Goal: Information Seeking & Learning: Learn about a topic

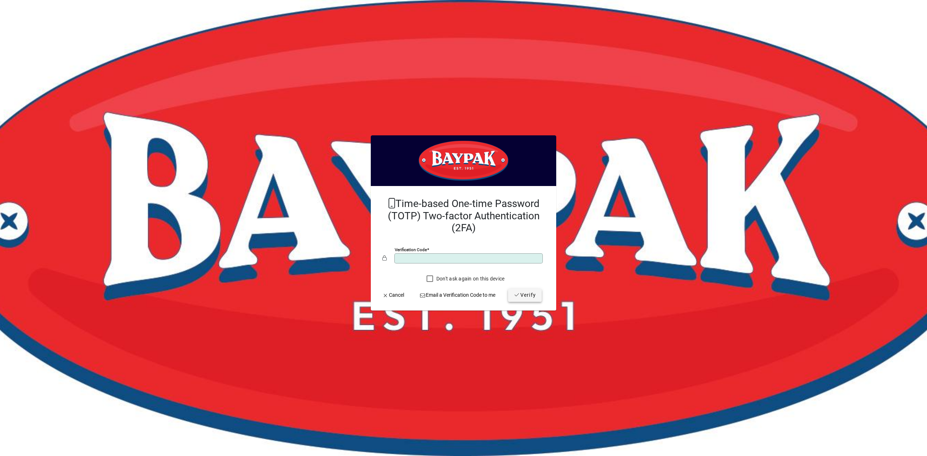
click at [518, 294] on span "Verify" at bounding box center [525, 295] width 22 height 8
drag, startPoint x: 434, startPoint y: 253, endPoint x: 381, endPoint y: 255, distance: 53.6
click at [381, 255] on mat-card-content "Time-based One-time Password (TOTP) Two-factor Authentication (2FA) Verificatio…" at bounding box center [463, 239] width 174 height 94
type input "******"
click at [531, 298] on span "Verify" at bounding box center [525, 295] width 22 height 8
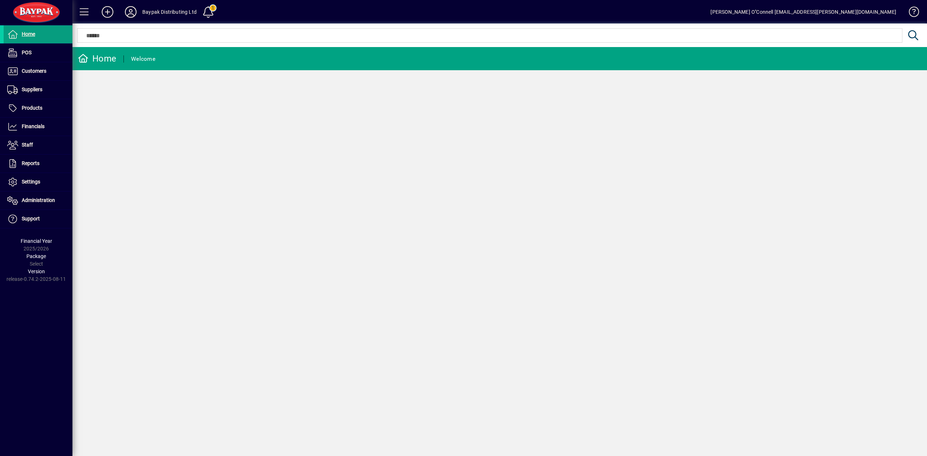
click at [214, 183] on div "Home Welcome" at bounding box center [499, 251] width 854 height 409
click at [31, 91] on span "Suppliers" at bounding box center [32, 90] width 21 height 6
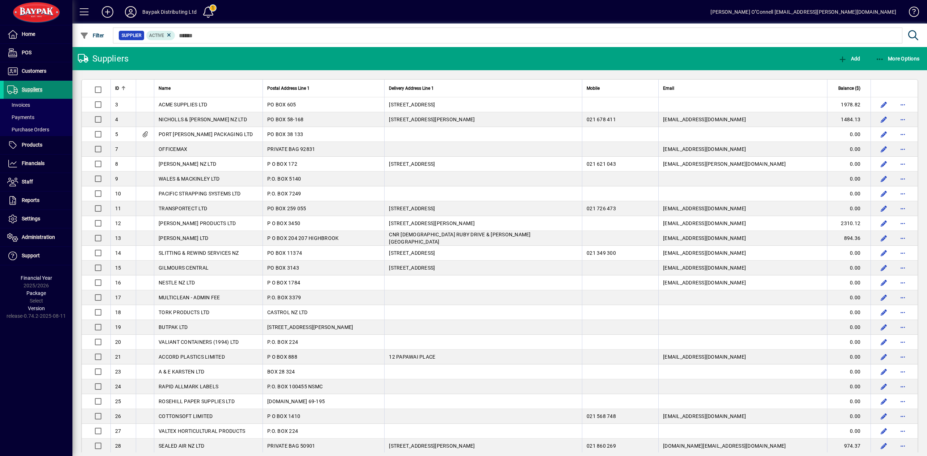
click at [30, 88] on span "Suppliers" at bounding box center [32, 90] width 21 height 6
click at [38, 129] on span "Purchase Orders" at bounding box center [28, 130] width 42 height 6
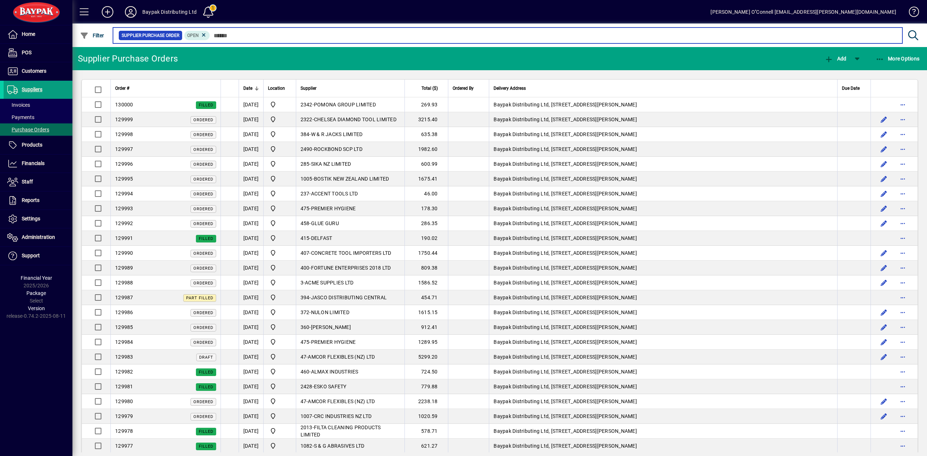
click at [261, 31] on input "text" at bounding box center [553, 35] width 686 height 10
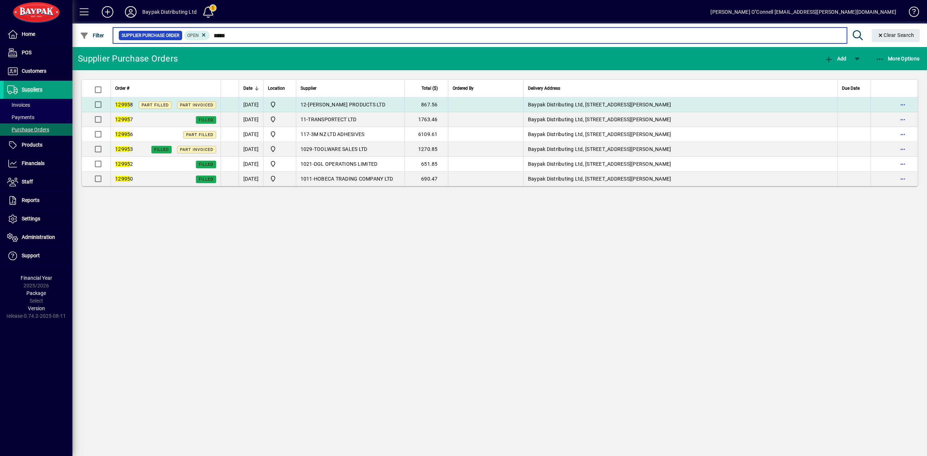
type input "*****"
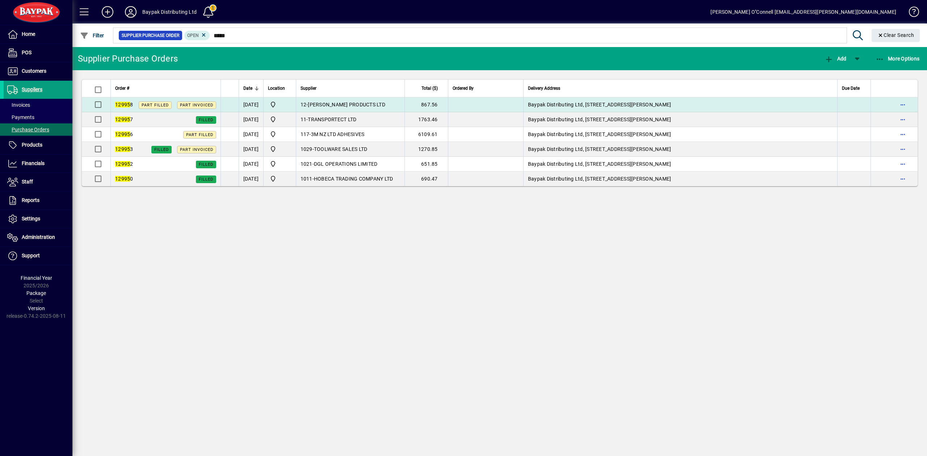
click at [125, 106] on em "12995" at bounding box center [122, 105] width 15 height 6
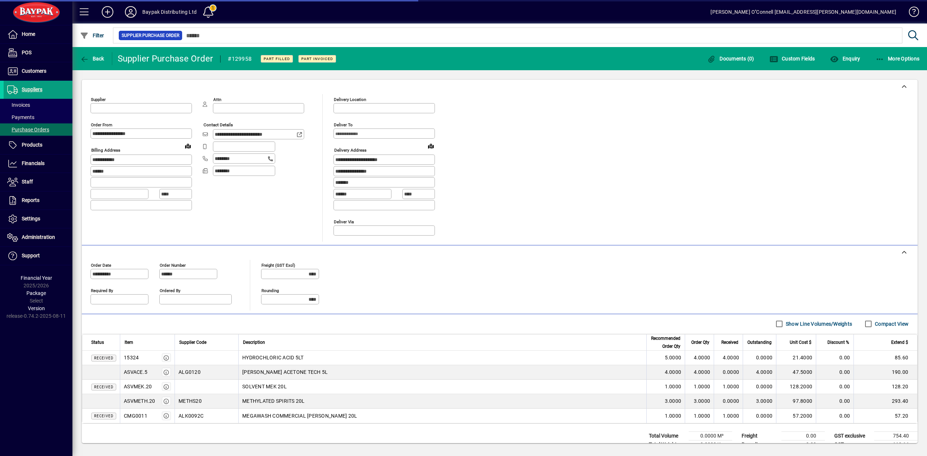
type input "**********"
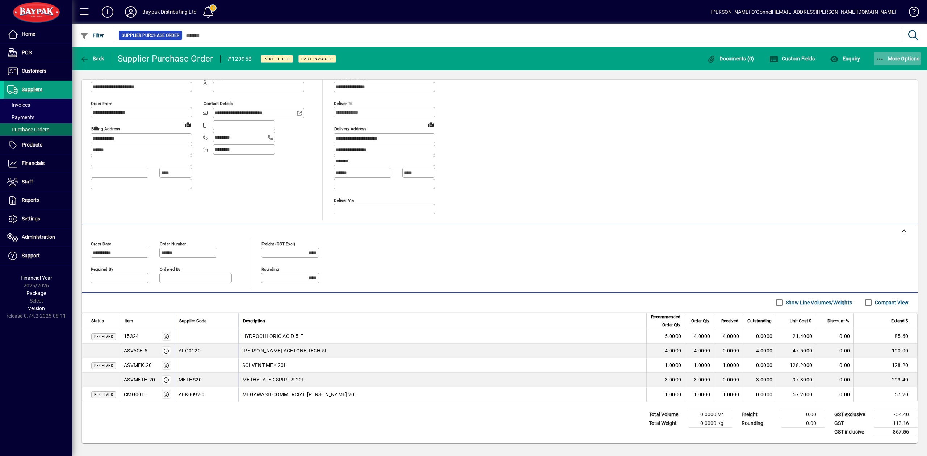
click at [897, 62] on span "button" at bounding box center [898, 58] width 48 height 17
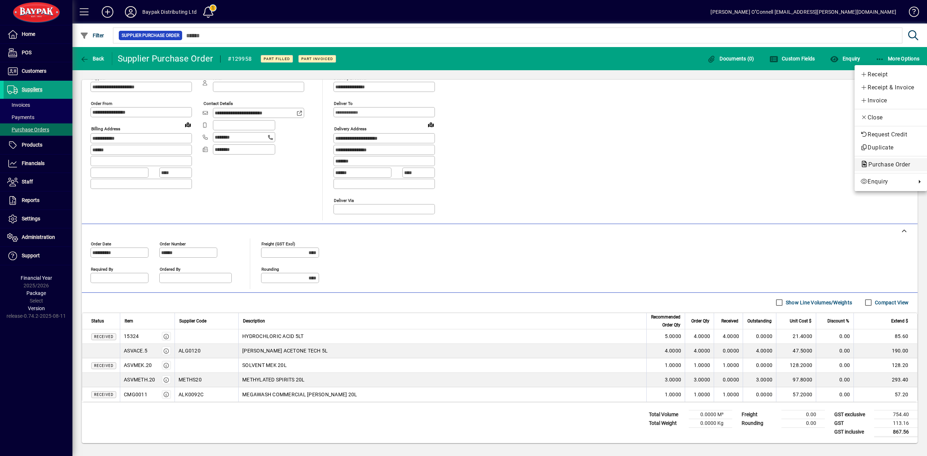
click at [889, 164] on span "Purchase Order" at bounding box center [886, 164] width 53 height 7
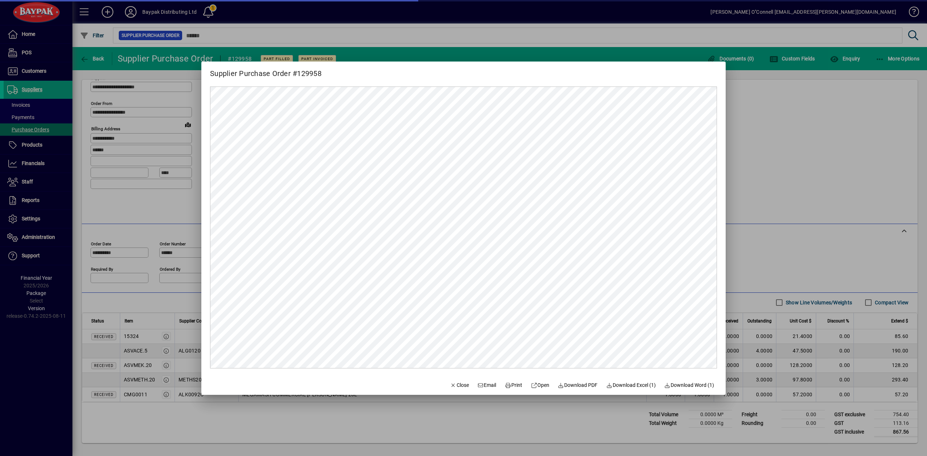
scroll to position [0, 0]
click at [884, 153] on div at bounding box center [463, 228] width 927 height 456
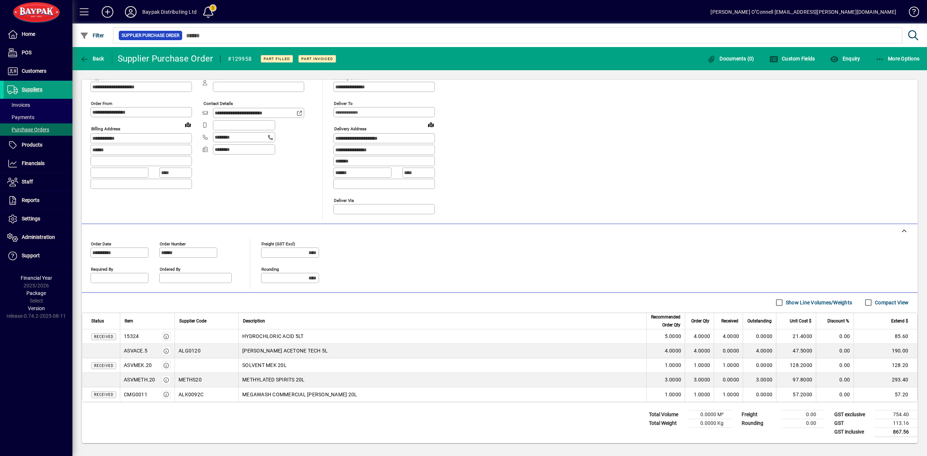
drag, startPoint x: 123, startPoint y: 350, endPoint x: 131, endPoint y: 350, distance: 7.6
click at [129, 350] on td "ASVACE.5" at bounding box center [147, 351] width 55 height 14
click at [132, 350] on div "ASVACE.5" at bounding box center [136, 350] width 24 height 7
click at [135, 350] on div "ASVACE.5" at bounding box center [136, 350] width 24 height 7
click at [138, 351] on div "ASVACE.5" at bounding box center [136, 350] width 24 height 7
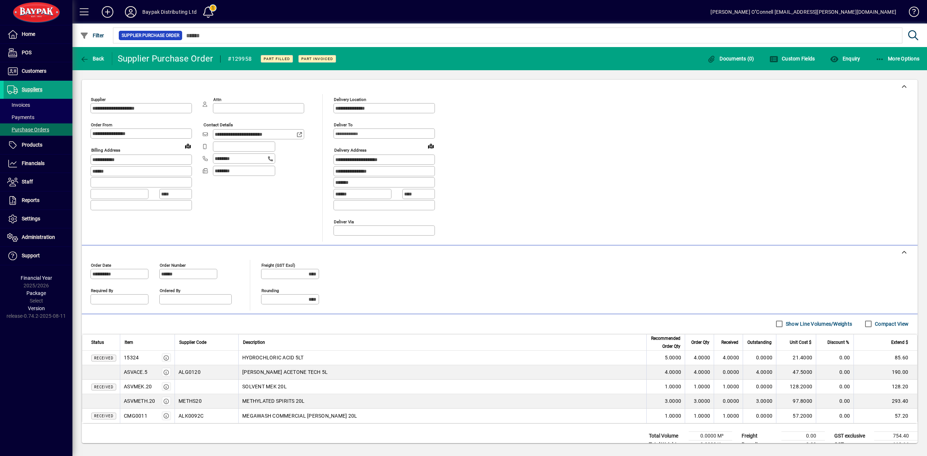
scroll to position [24, 0]
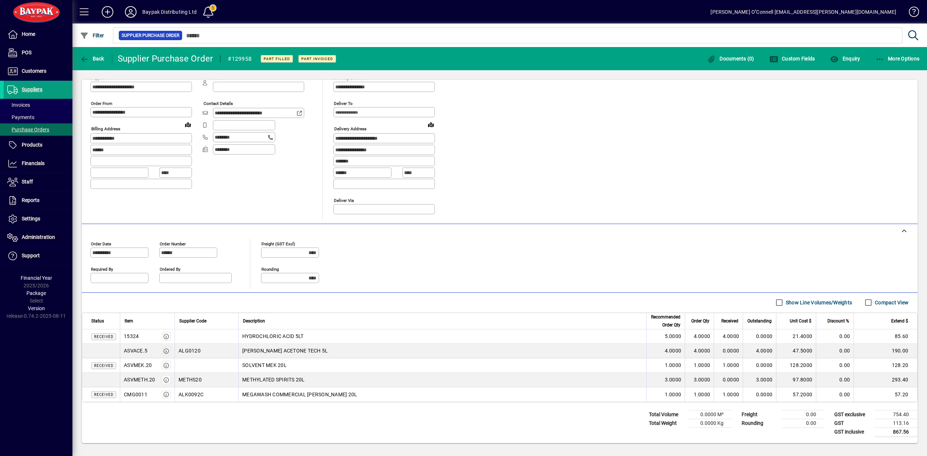
drag, startPoint x: 139, startPoint y: 347, endPoint x: 168, endPoint y: 350, distance: 29.2
click at [168, 350] on icon "button" at bounding box center [166, 351] width 7 height 5
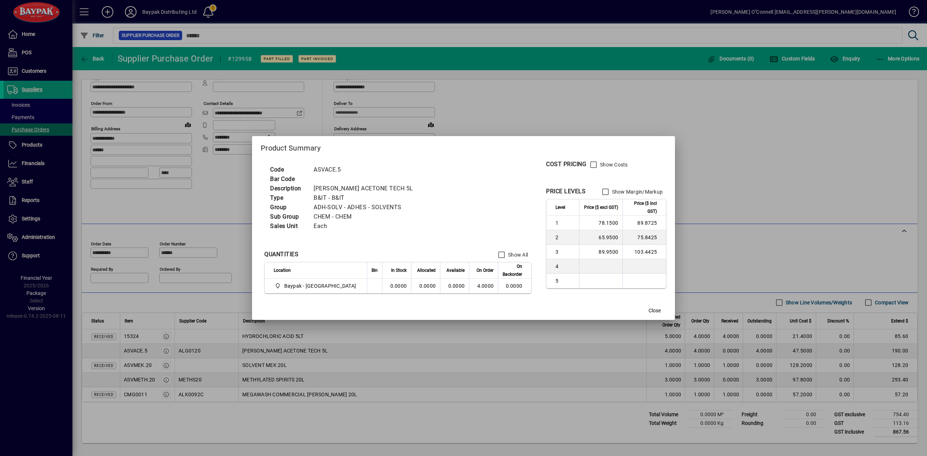
drag, startPoint x: 166, startPoint y: 351, endPoint x: 749, endPoint y: 151, distance: 616.9
click at [749, 151] on div at bounding box center [463, 228] width 927 height 456
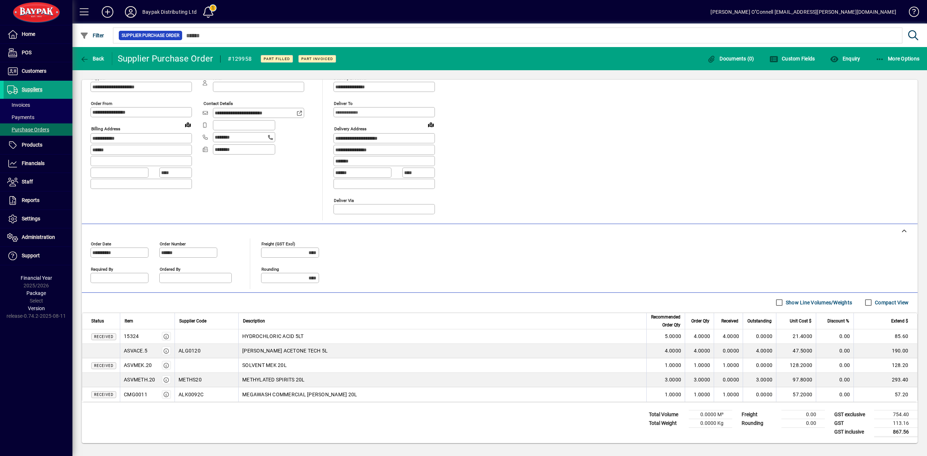
drag, startPoint x: 165, startPoint y: 350, endPoint x: 135, endPoint y: 324, distance: 39.9
click at [131, 324] on th "Item" at bounding box center [147, 321] width 55 height 16
click at [167, 336] on icon "button" at bounding box center [166, 336] width 7 height 5
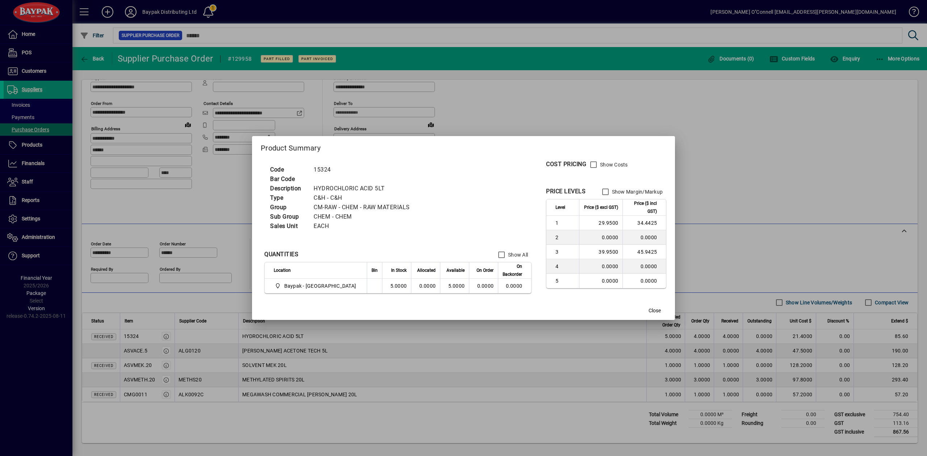
click at [733, 169] on div at bounding box center [463, 228] width 927 height 456
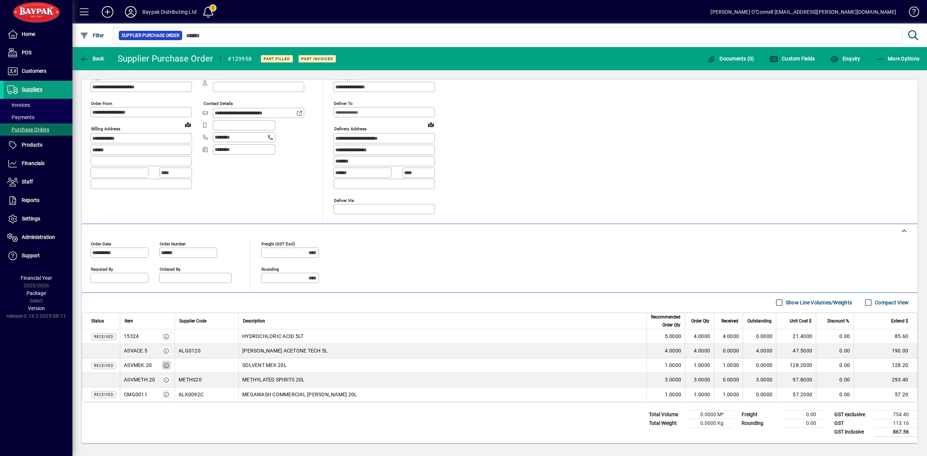
click at [165, 365] on icon "button" at bounding box center [166, 365] width 7 height 5
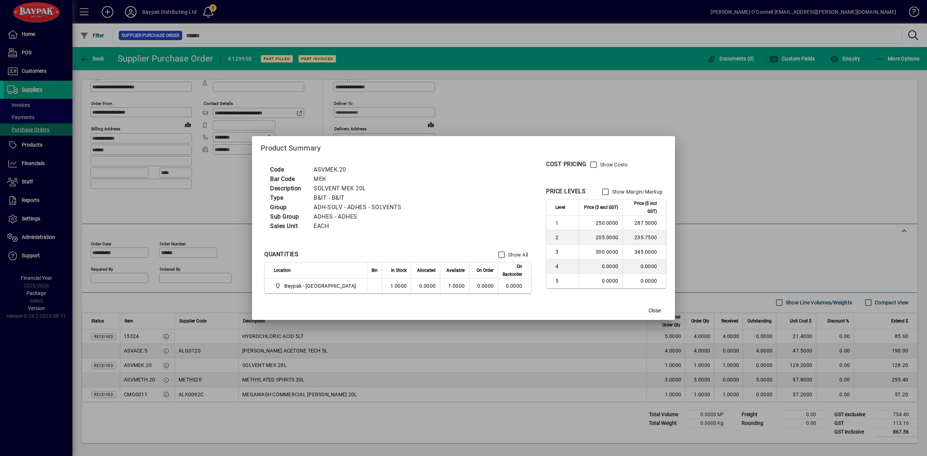
click at [718, 162] on div at bounding box center [463, 228] width 927 height 456
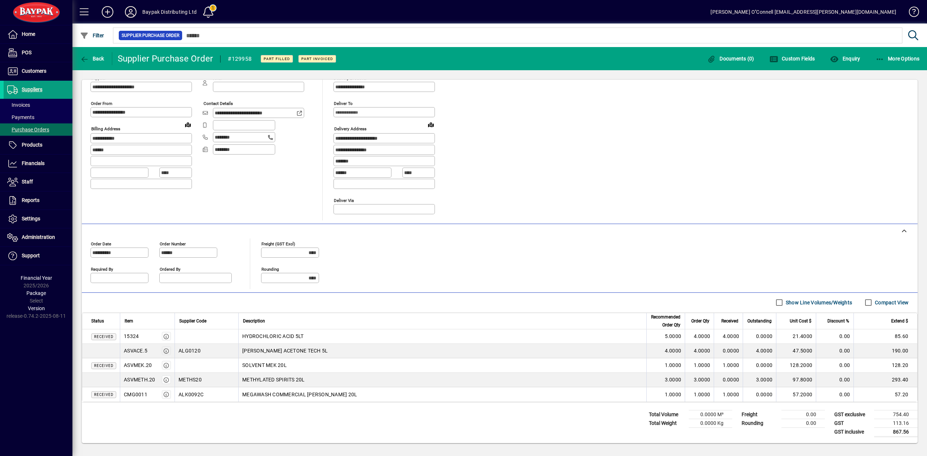
click at [167, 351] on icon "button" at bounding box center [166, 351] width 7 height 5
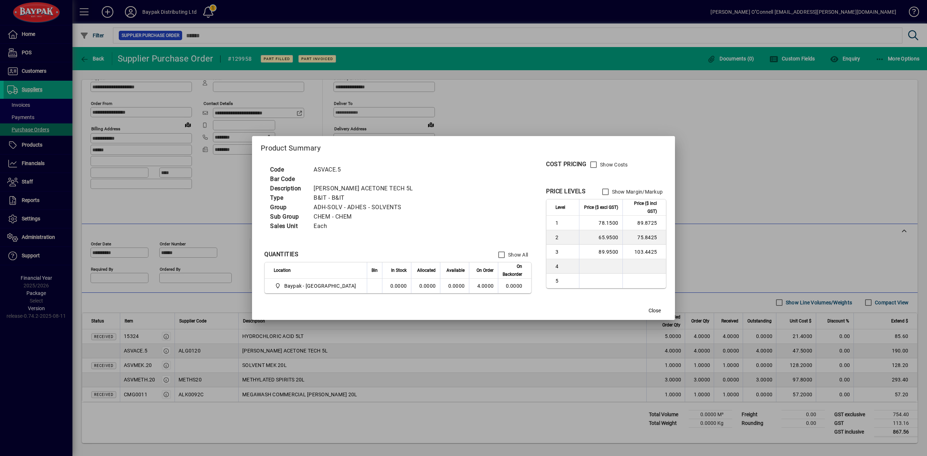
click at [744, 161] on div at bounding box center [463, 228] width 927 height 456
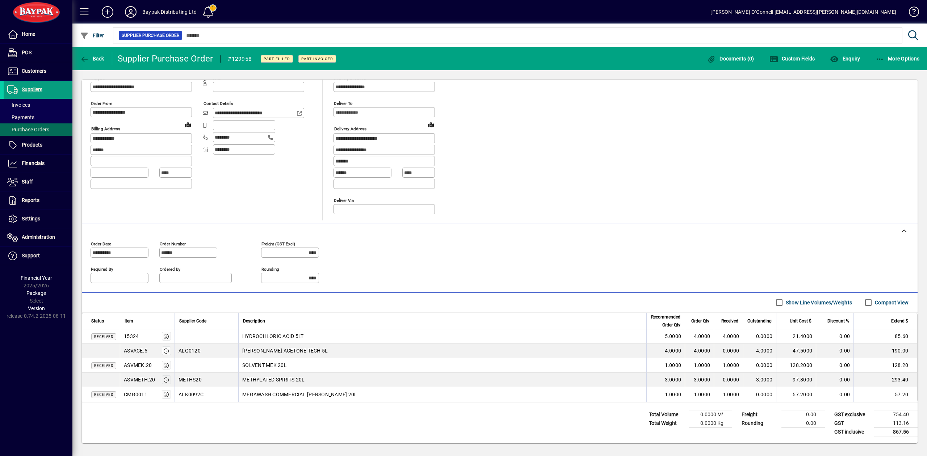
click at [166, 380] on icon "button" at bounding box center [166, 380] width 7 height 5
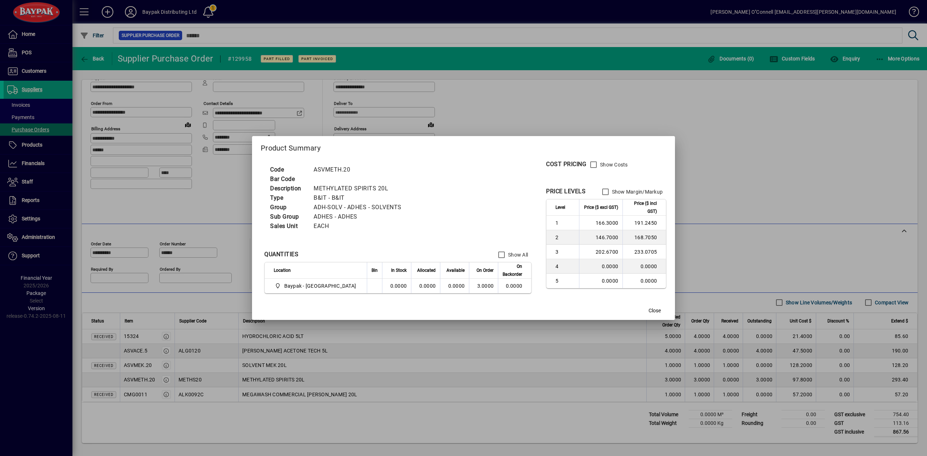
click at [771, 196] on div at bounding box center [463, 228] width 927 height 456
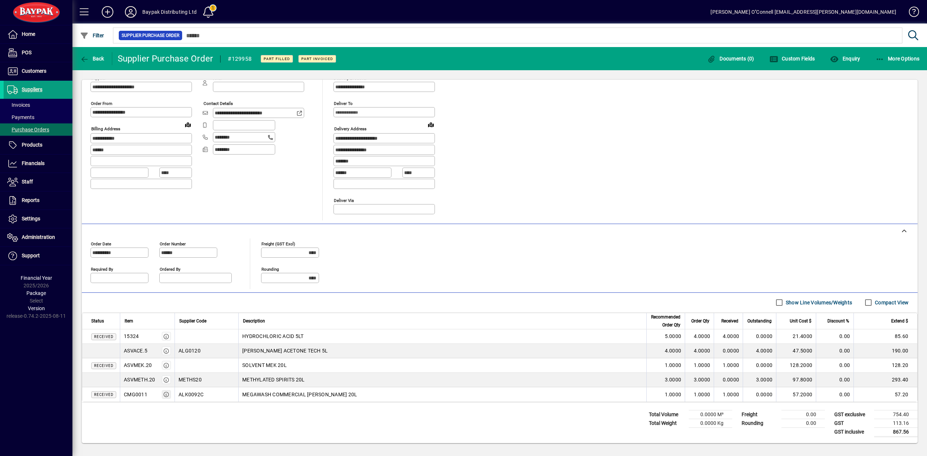
click at [164, 392] on icon "button" at bounding box center [166, 394] width 7 height 5
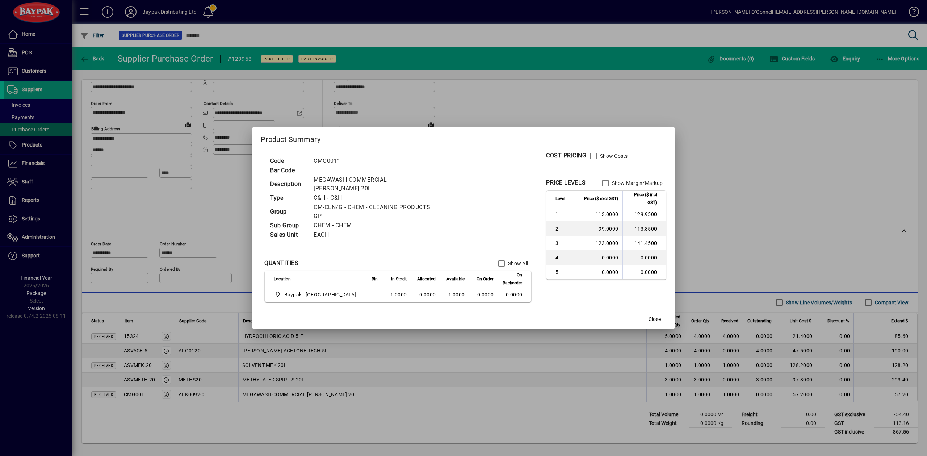
click at [822, 165] on div at bounding box center [463, 228] width 927 height 456
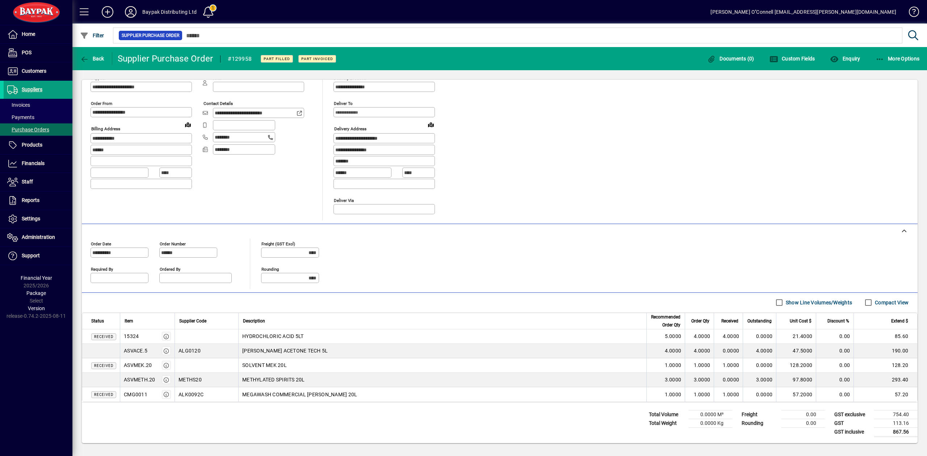
click at [161, 350] on div at bounding box center [164, 350] width 13 height 9
click at [170, 348] on span "button" at bounding box center [166, 350] width 9 height 17
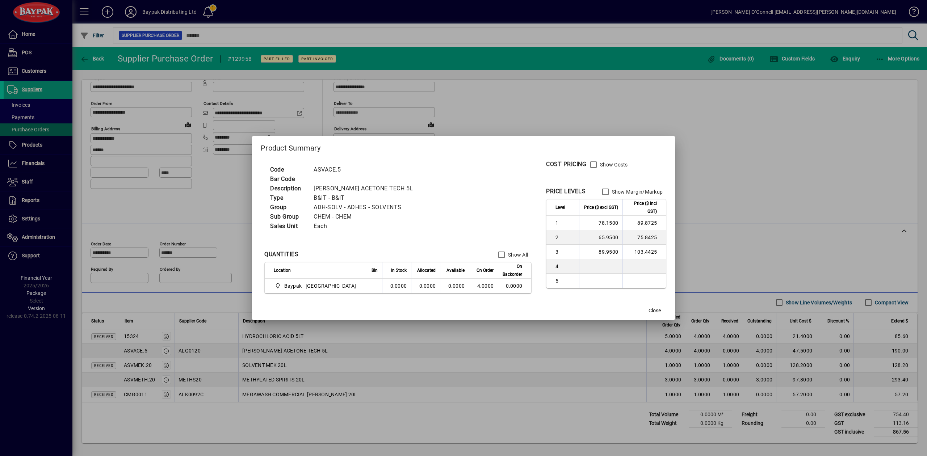
click at [738, 155] on div at bounding box center [463, 228] width 927 height 456
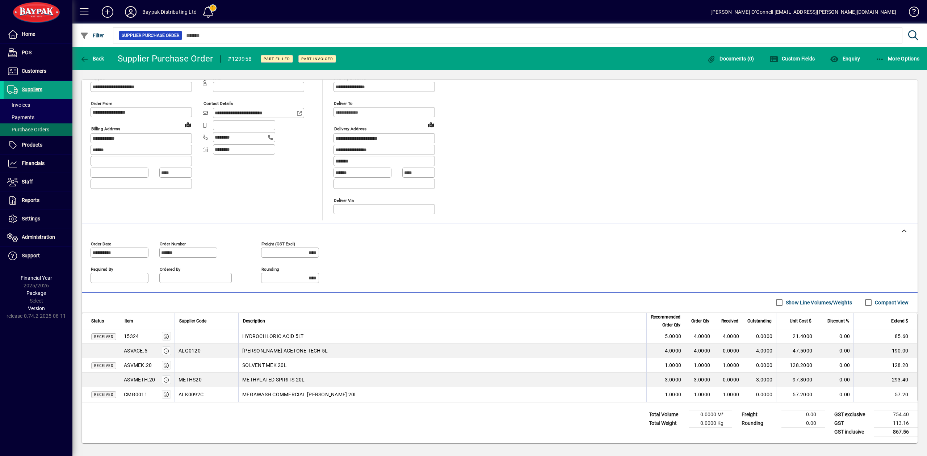
drag, startPoint x: 150, startPoint y: 353, endPoint x: 132, endPoint y: 353, distance: 17.4
click at [122, 352] on td "ASVACE.5" at bounding box center [147, 351] width 55 height 14
copy div "ASVACE.5"
click at [40, 146] on span "Products" at bounding box center [32, 145] width 21 height 6
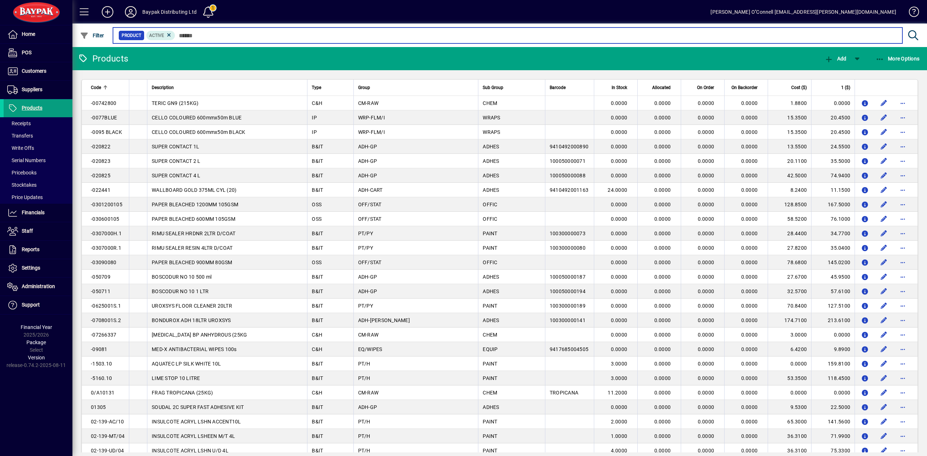
click at [211, 31] on input "text" at bounding box center [535, 35] width 721 height 10
paste input "********"
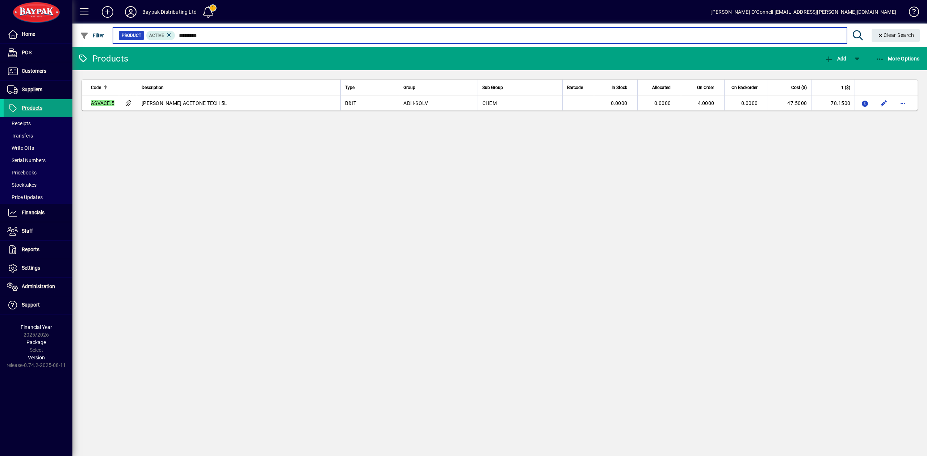
type input "********"
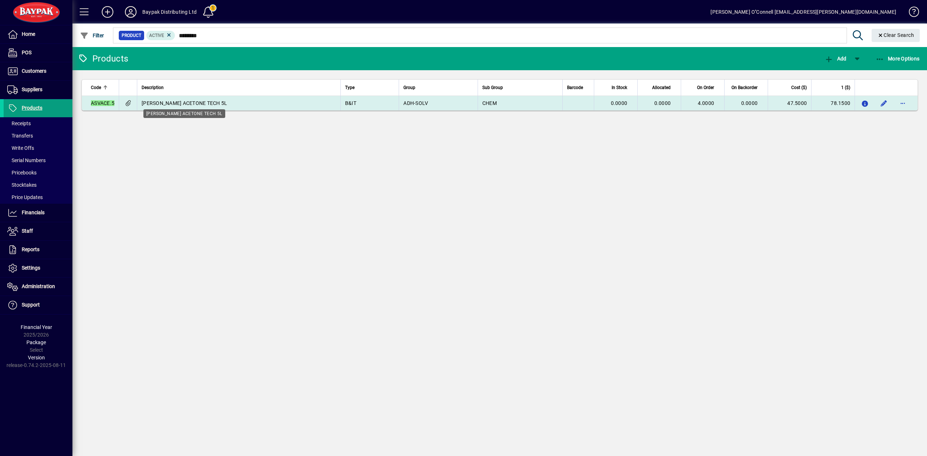
click at [182, 105] on span "ANDREWS ACETONE TECH 5L" at bounding box center [184, 103] width 85 height 6
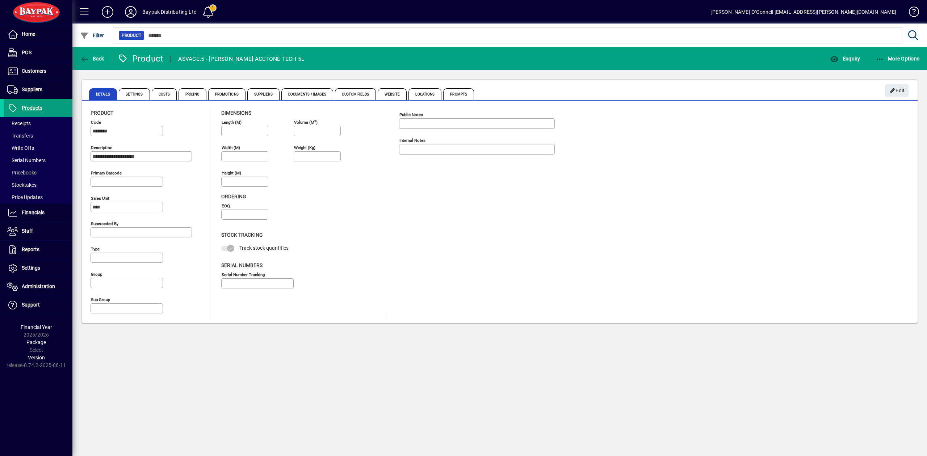
type input "**********"
type input "****"
click at [451, 233] on div "Public Notes Internal Notes" at bounding box center [482, 214] width 167 height 210
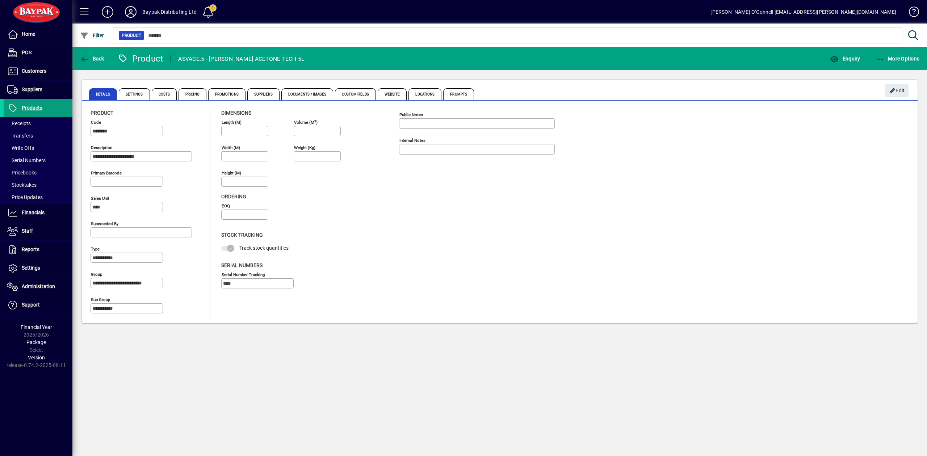
click at [369, 236] on div "**********" at bounding box center [500, 214] width 818 height 210
click at [254, 133] on input "Length (m)" at bounding box center [245, 131] width 45 height 6
click at [336, 132] on input "Volume (m 3 )" at bounding box center [317, 131] width 45 height 6
click at [128, 89] on span "Settings" at bounding box center [134, 94] width 31 height 12
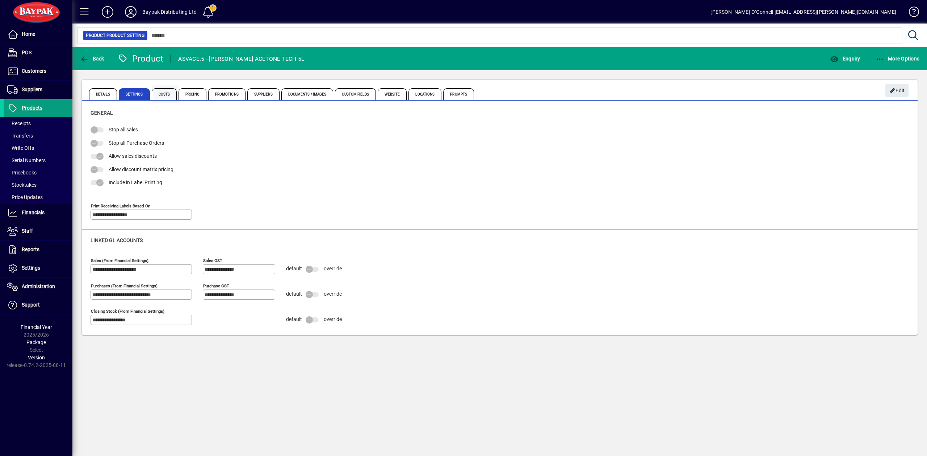
click at [165, 93] on span "Costs" at bounding box center [164, 94] width 25 height 12
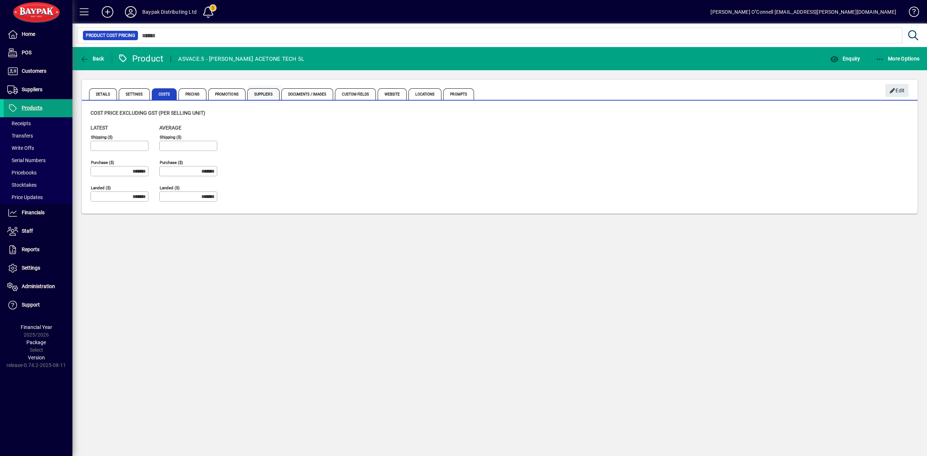
click at [265, 94] on span "Suppliers" at bounding box center [263, 94] width 32 height 12
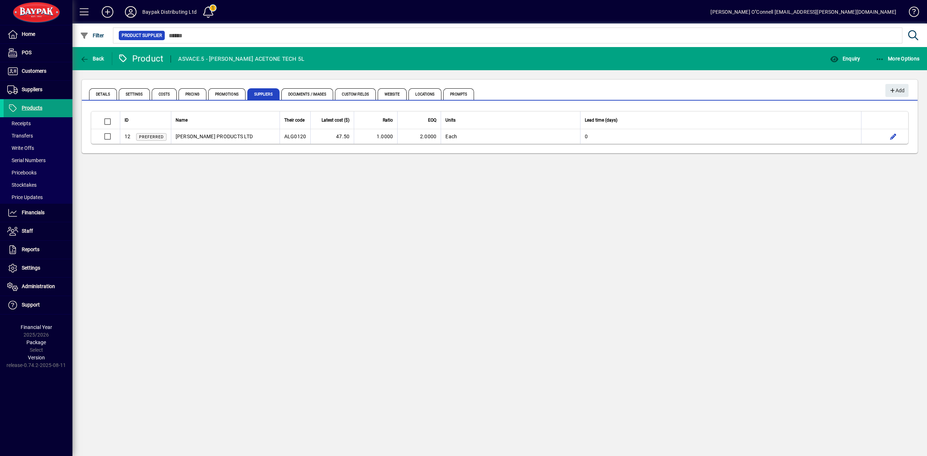
click at [536, 243] on div "Back Product ASVACE.5 - ANDREWS ACETONE TECH 5L Enquiry More Options Details Se…" at bounding box center [499, 251] width 854 height 409
click at [95, 59] on span "Back" at bounding box center [92, 59] width 24 height 6
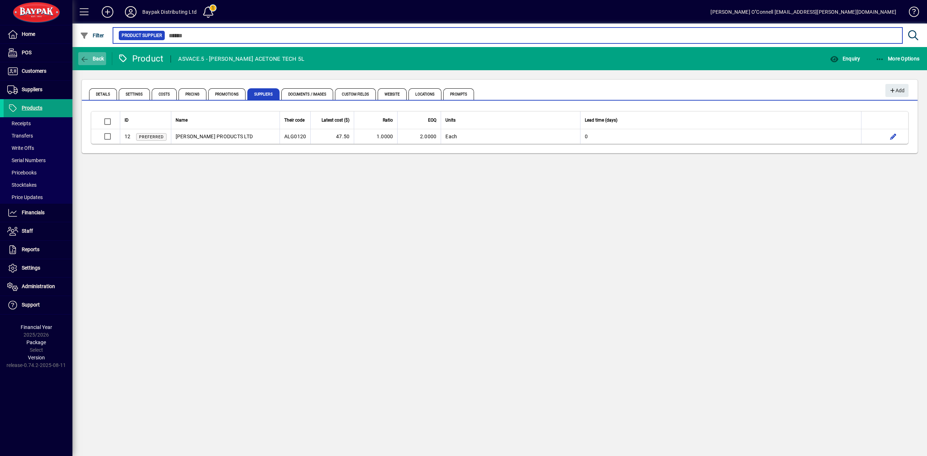
type input "********"
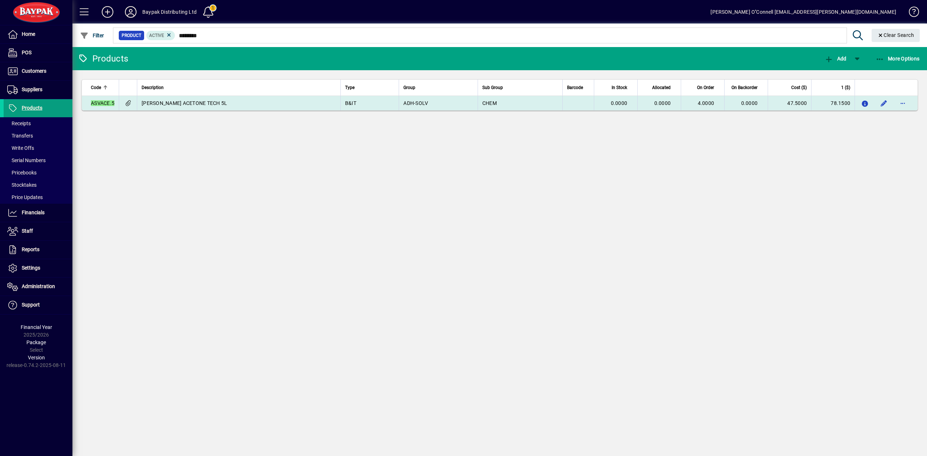
click at [105, 104] on em "ASVACE.5" at bounding box center [103, 103] width 24 height 6
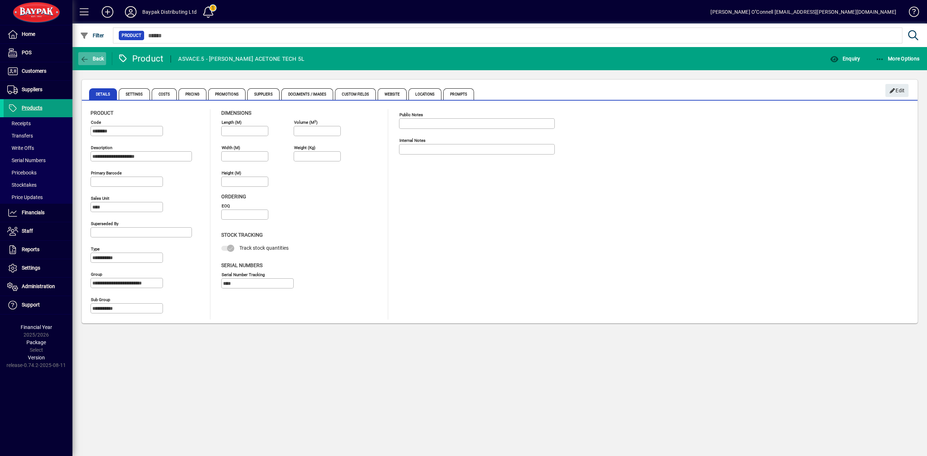
click at [80, 58] on icon "button" at bounding box center [84, 59] width 9 height 7
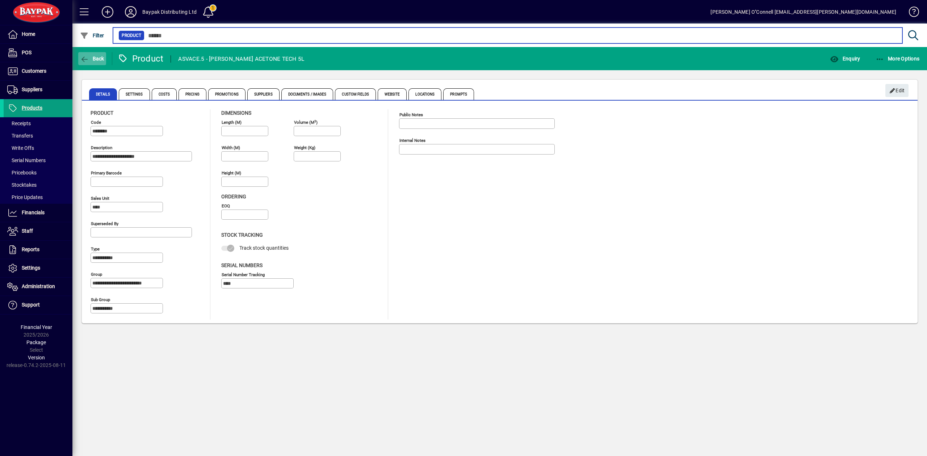
type input "********"
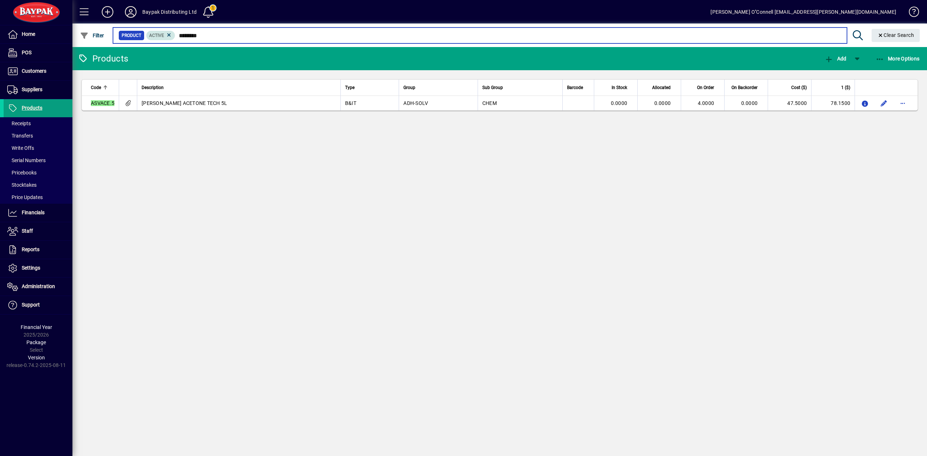
drag, startPoint x: 212, startPoint y: 33, endPoint x: 172, endPoint y: 35, distance: 40.6
click at [172, 35] on div "Product Active ********" at bounding box center [479, 35] width 723 height 10
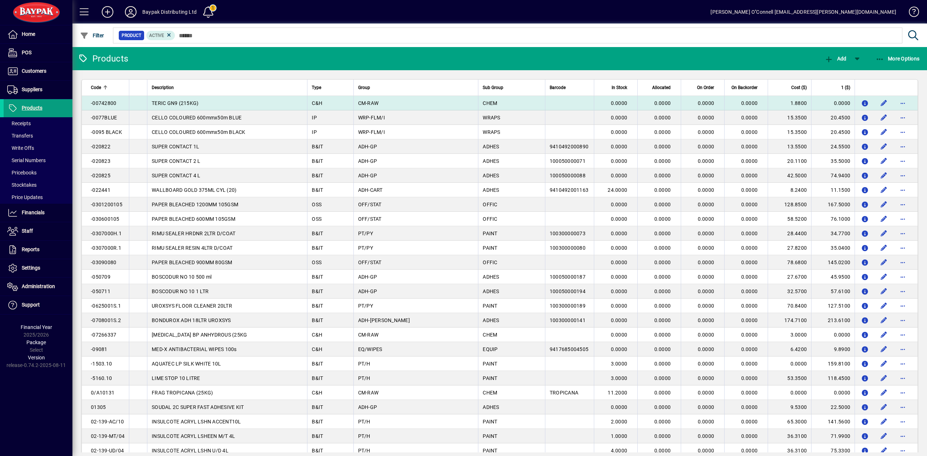
click at [100, 105] on span "-00742800" at bounding box center [103, 103] width 25 height 6
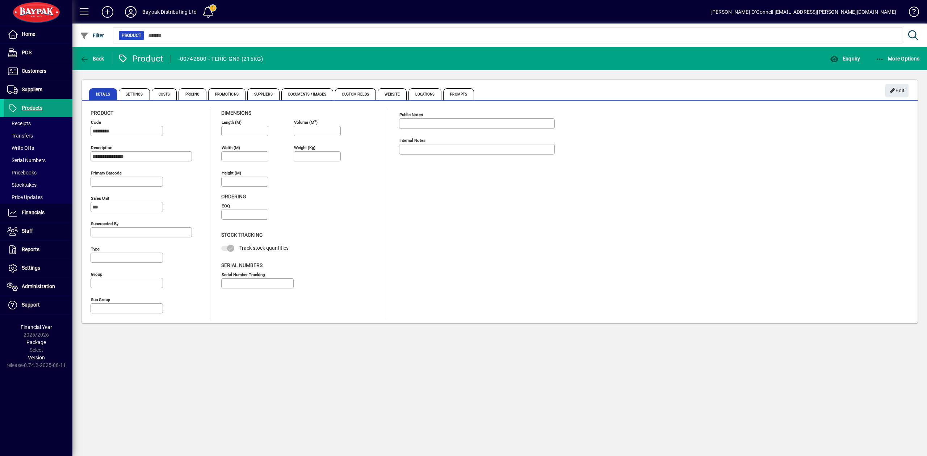
type input "*********"
type input "**********"
type input "****"
click at [264, 96] on span "Suppliers" at bounding box center [263, 94] width 32 height 12
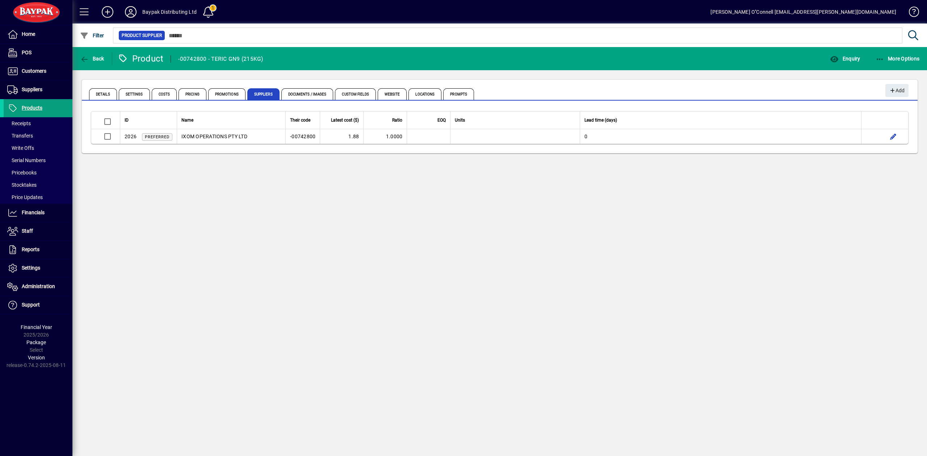
click at [708, 235] on div "Back Product -00742800 - TERIC GN9 (215KG) Enquiry More Options Details Setting…" at bounding box center [499, 251] width 854 height 409
click at [135, 9] on icon at bounding box center [130, 12] width 14 height 12
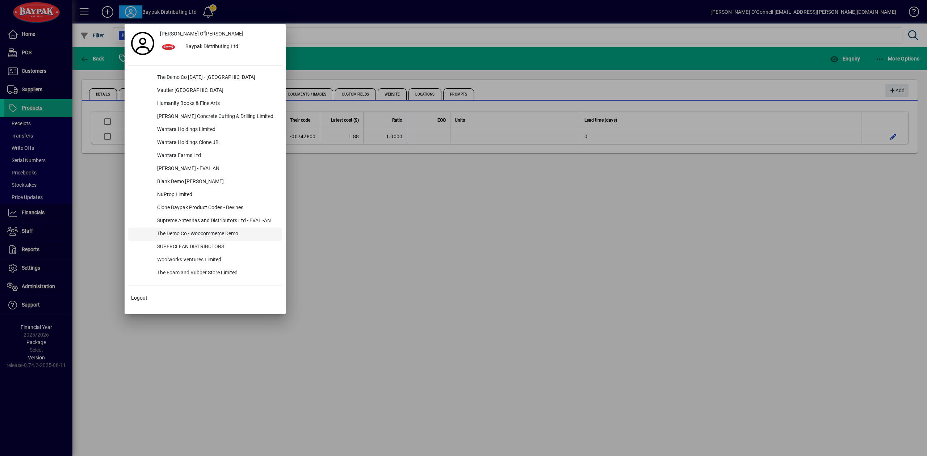
click at [190, 235] on div "The Demo Co - Woocommerce Demo" at bounding box center [216, 234] width 131 height 13
